Goal: Check status

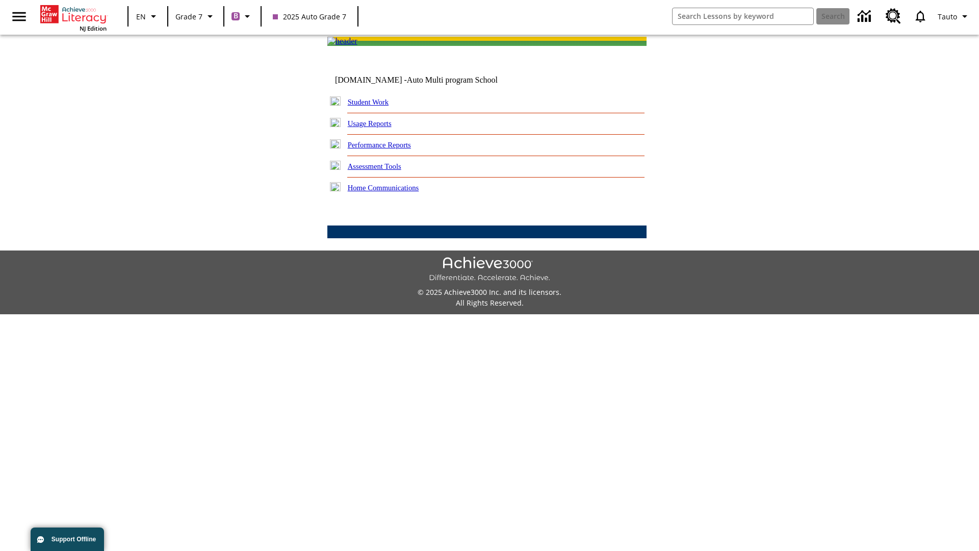
click at [375, 106] on link "Student Work" at bounding box center [368, 102] width 41 height 8
select select "/options/reports/?report_id=24&atype=1&section=2"
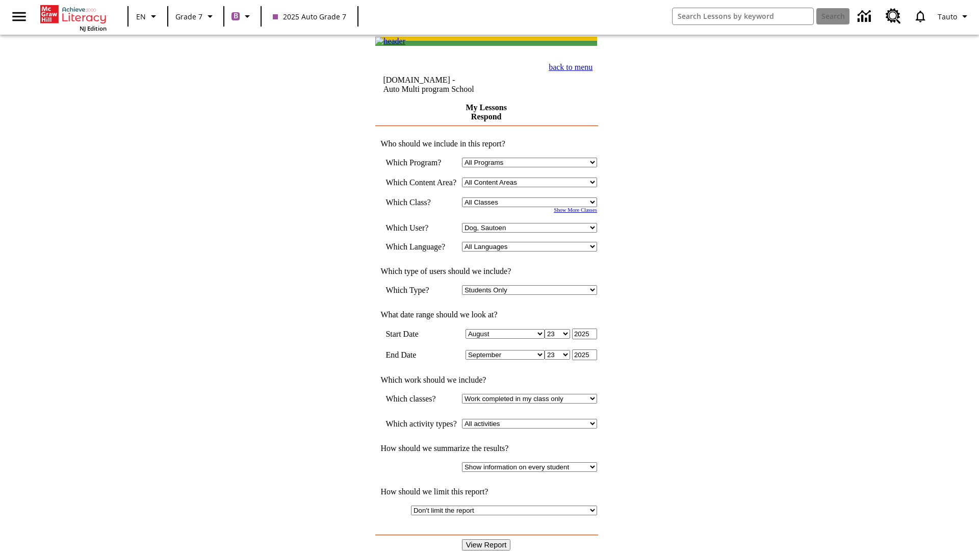
select select "21437138"
select select "4"
type input "2024"
click at [487, 539] on input "View Report" at bounding box center [486, 544] width 49 height 11
